Goal: Complete application form

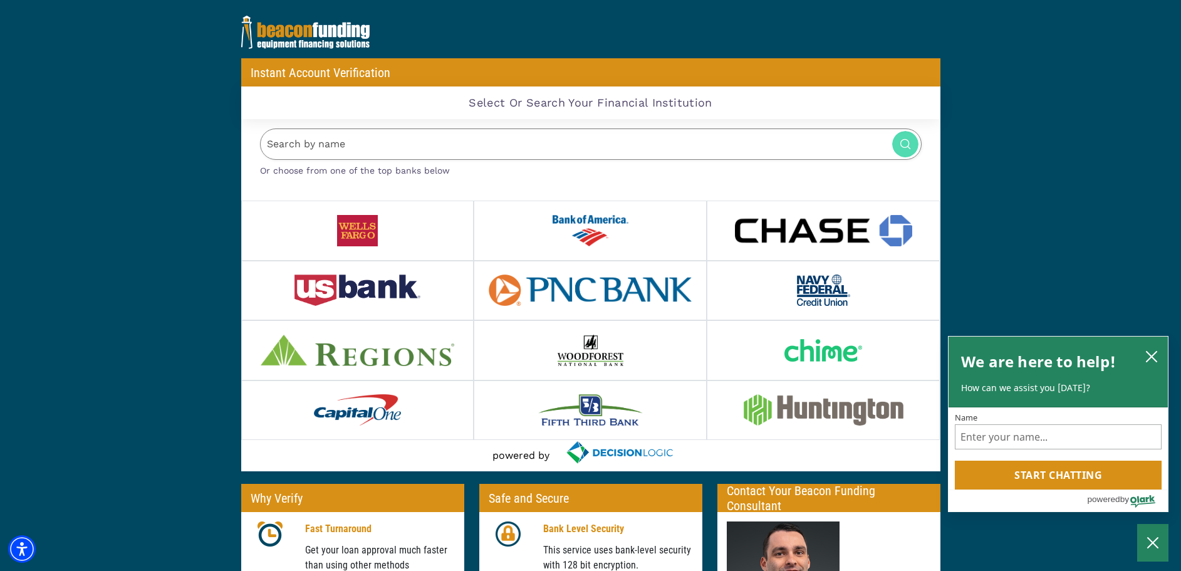
click at [580, 140] on input "Search by name" at bounding box center [591, 144] width 662 height 32
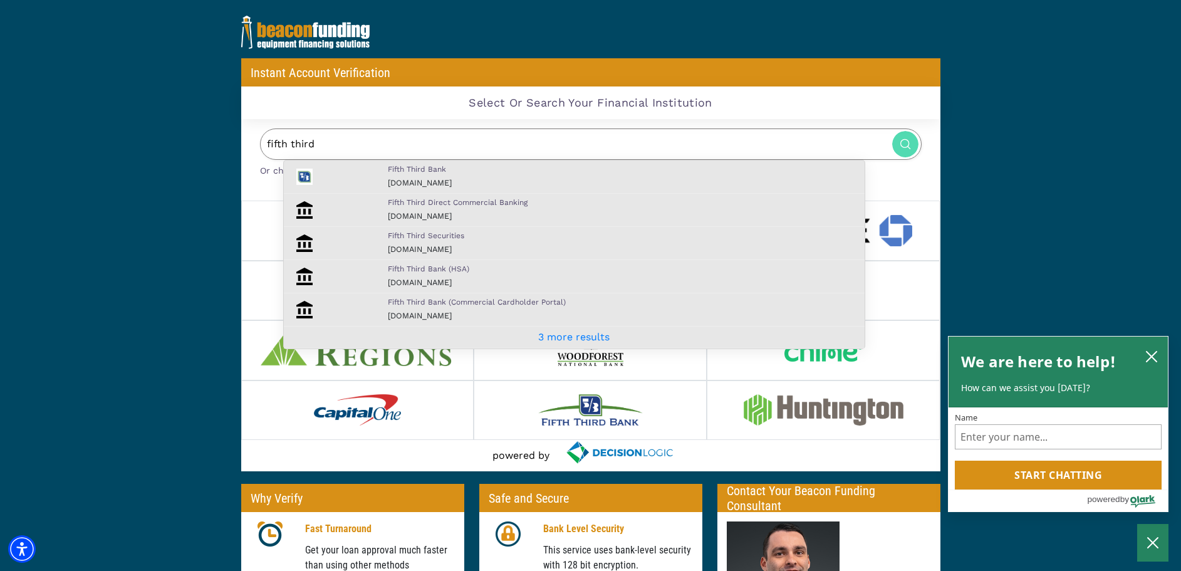
type input "fifth third"
click at [489, 182] on div "Fifth Third Bank [DOMAIN_NAME]" at bounding box center [622, 177] width 489 height 26
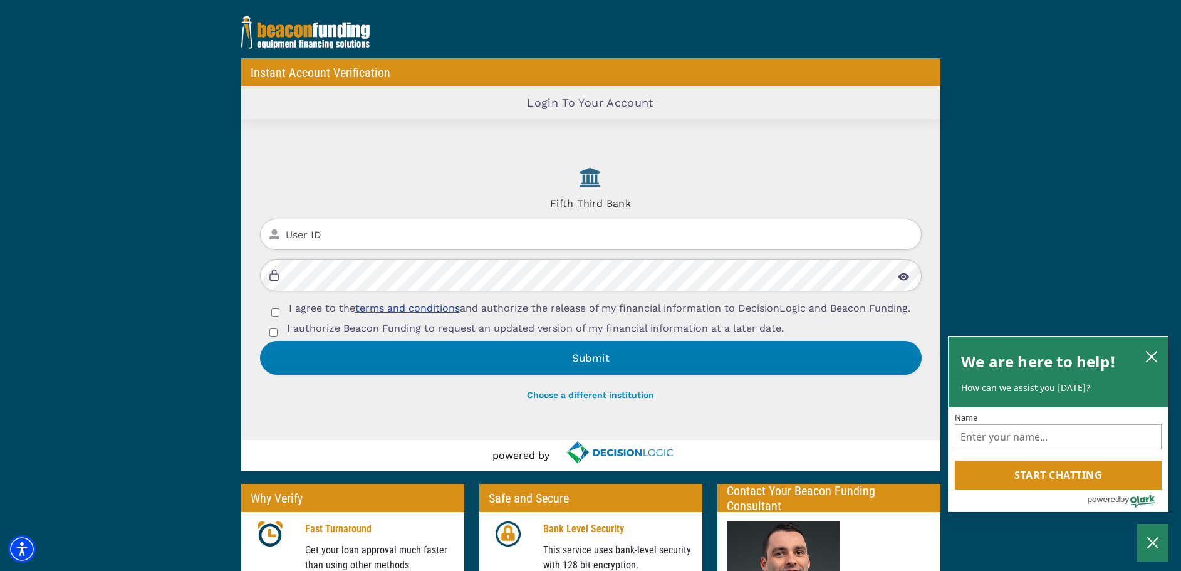
click at [456, 229] on input "User ID" at bounding box center [591, 235] width 662 height 32
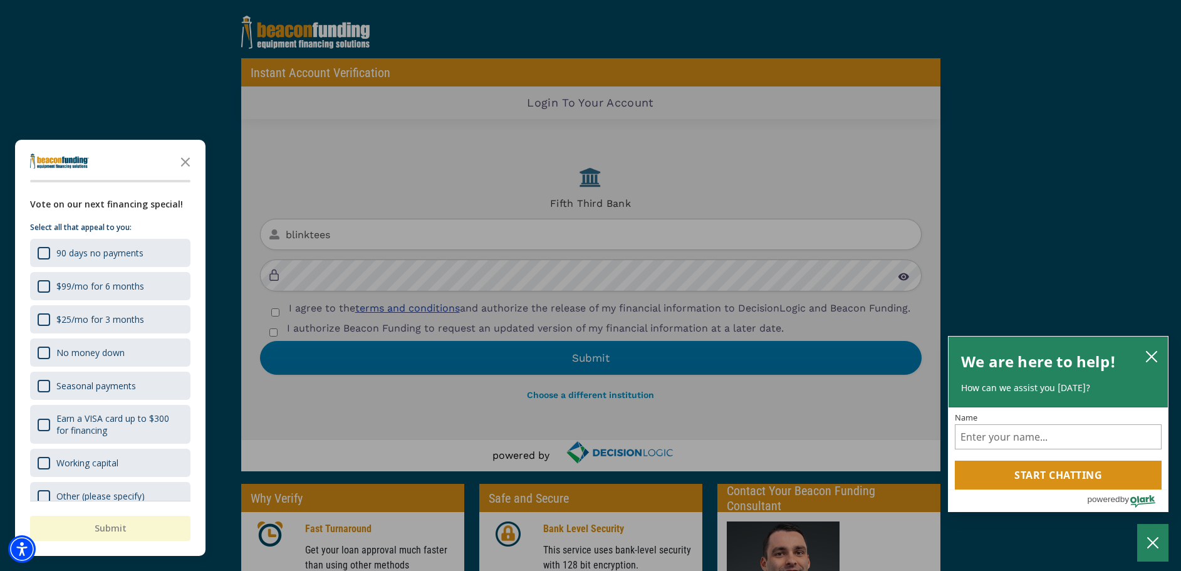
type input "blinktees"
click at [188, 151] on icon "Close the survey" at bounding box center [185, 160] width 25 height 25
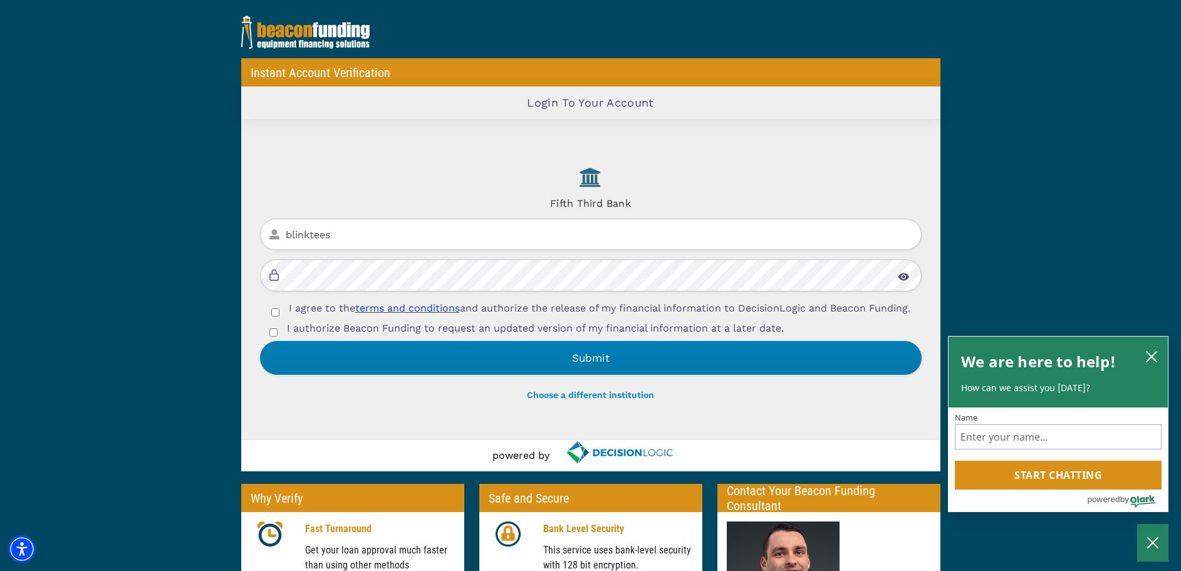
click at [268, 308] on div "I agree to the terms and conditions and authorize the release of my financial i…" at bounding box center [591, 311] width 662 height 20
click at [272, 313] on input "I agree to the terms and conditions and authorize the release of my financial i…" at bounding box center [275, 312] width 8 height 8
checkbox input "true"
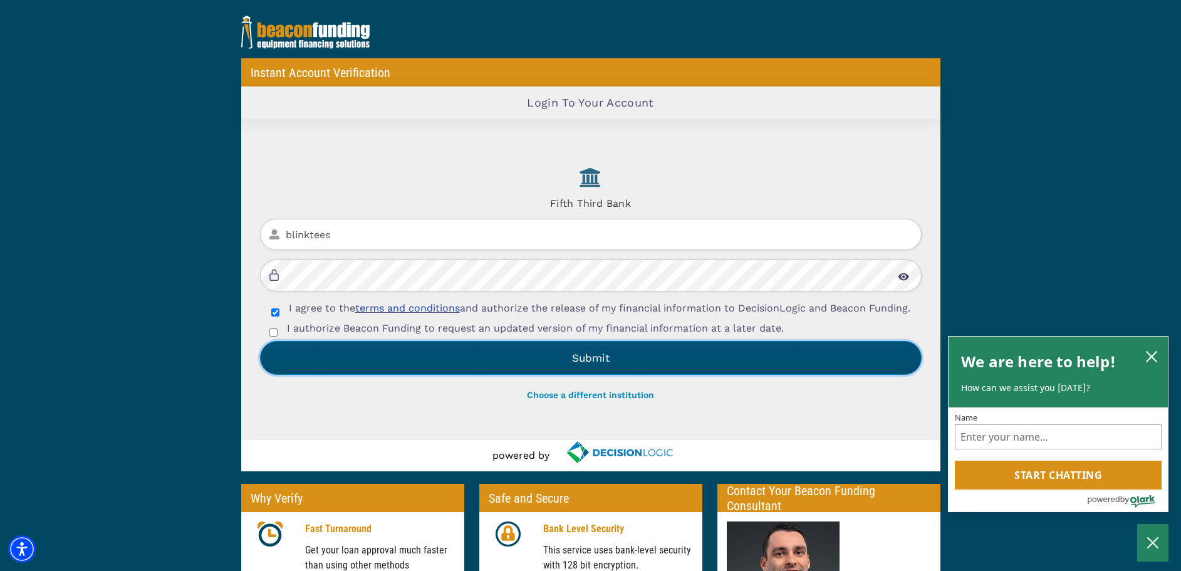
click at [500, 361] on button "Submit" at bounding box center [591, 358] width 662 height 34
